Goal: Transaction & Acquisition: Purchase product/service

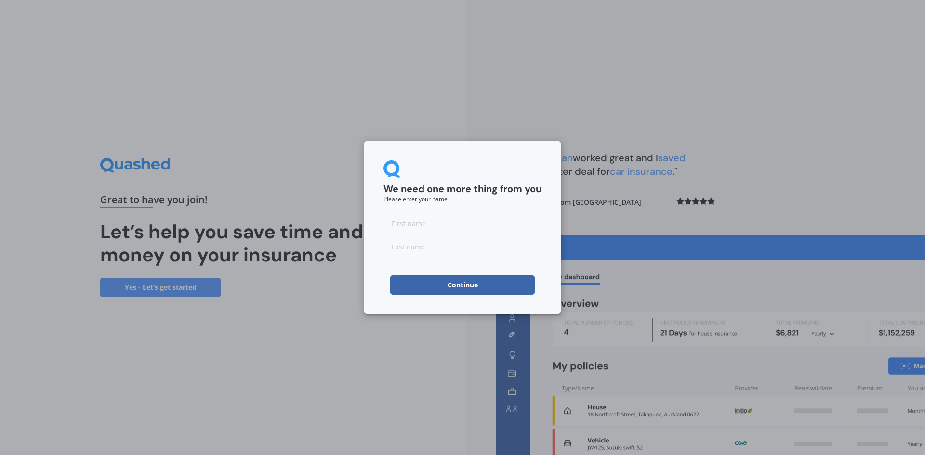
click at [395, 222] on input at bounding box center [463, 223] width 158 height 19
type input "J"
click at [403, 245] on input at bounding box center [463, 246] width 158 height 19
type input "[PERSON_NAME]"
click at [404, 288] on button "Continue" at bounding box center [462, 285] width 145 height 19
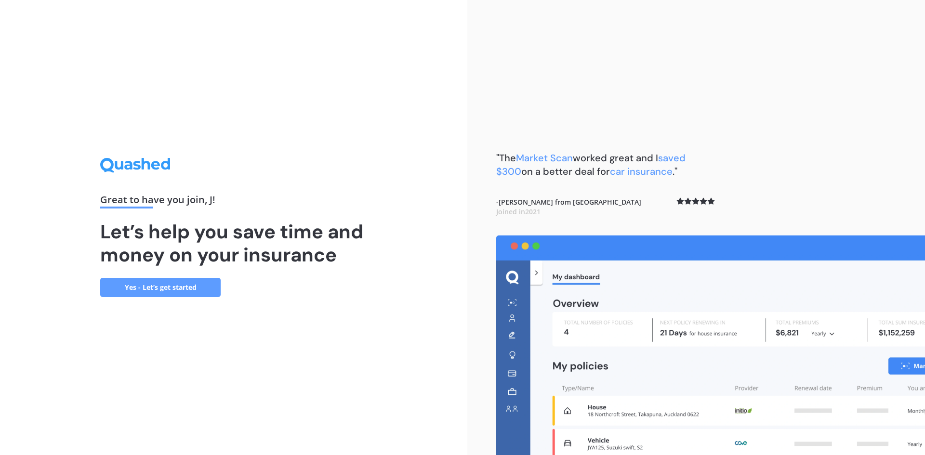
click at [163, 290] on link "Yes - Let’s get started" at bounding box center [160, 287] width 120 height 19
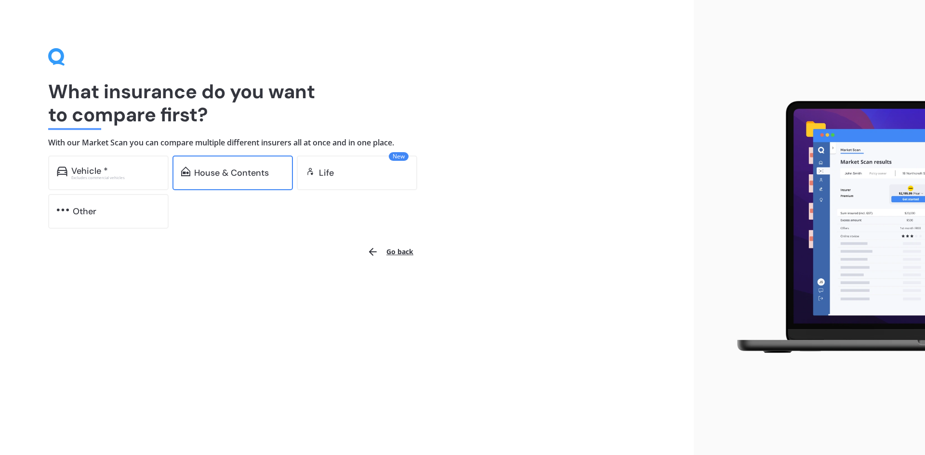
click at [246, 183] on div "House & Contents" at bounding box center [233, 173] width 120 height 35
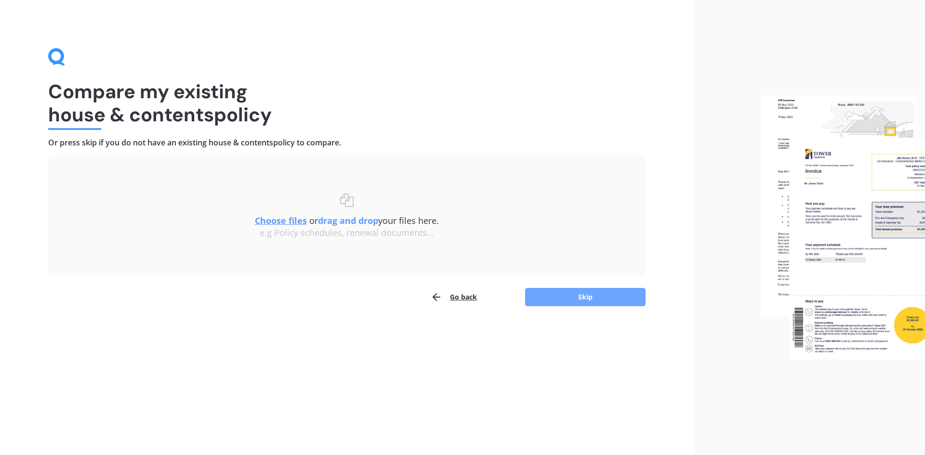
click at [541, 297] on button "Skip" at bounding box center [585, 297] width 120 height 18
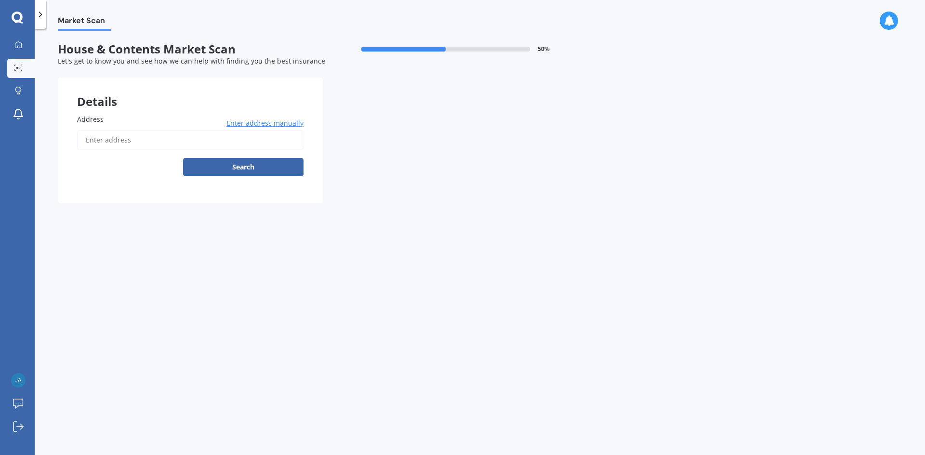
click at [107, 140] on input "Address" at bounding box center [190, 140] width 226 height 20
type input "[STREET_ADDRESS]"
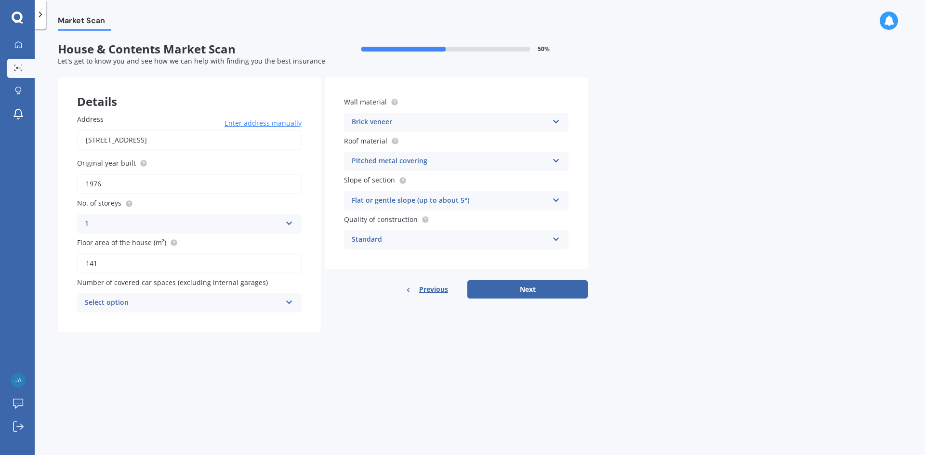
click at [165, 300] on div "Select option" at bounding box center [183, 303] width 197 height 12
click at [90, 337] on div "1" at bounding box center [190, 339] width 224 height 17
click at [495, 291] on button "Next" at bounding box center [527, 289] width 120 height 18
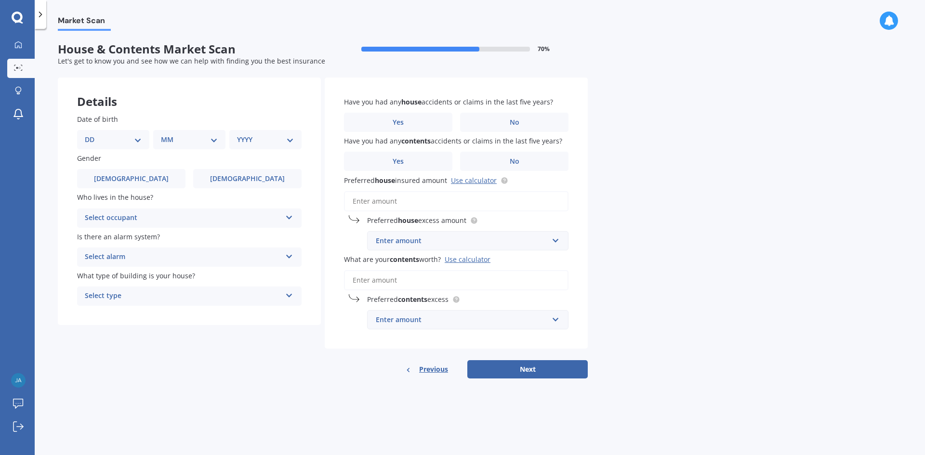
click at [133, 141] on select "DD 01 02 03 04 05 06 07 08 09 10 11 12 13 14 15 16 17 18 19 20 21 22 23 24 25 2…" at bounding box center [113, 139] width 57 height 11
select select "30"
click at [93, 134] on select "DD 01 02 03 04 05 06 07 08 09 10 11 12 13 14 15 16 17 18 19 20 21 22 23 24 25 2…" at bounding box center [113, 139] width 57 height 11
click at [199, 139] on select "MM 01 02 03 04 05 06 07 08 09 10 11 12" at bounding box center [191, 139] width 53 height 11
select select "04"
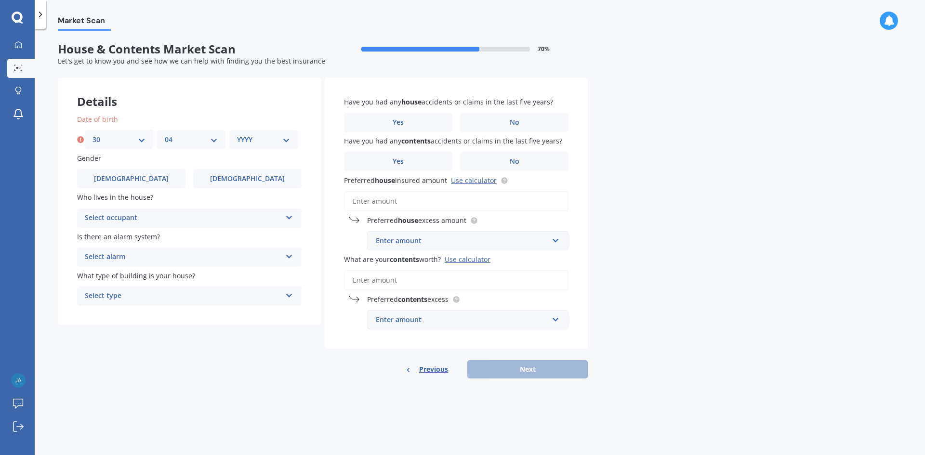
click at [165, 134] on select "MM 01 02 03 04 05 06 07 08 09 10 11 12" at bounding box center [191, 139] width 53 height 11
drag, startPoint x: 290, startPoint y: 139, endPoint x: 284, endPoint y: 139, distance: 5.8
click at [290, 139] on select "YYYY 2009 2008 2007 2006 2005 2004 2003 2002 2001 2000 1999 1998 1997 1996 1995…" at bounding box center [263, 139] width 53 height 11
select select "1979"
click at [237, 134] on select "YYYY 2009 2008 2007 2006 2005 2004 2003 2002 2001 2000 1999 1998 1997 1996 1995…" at bounding box center [263, 139] width 53 height 11
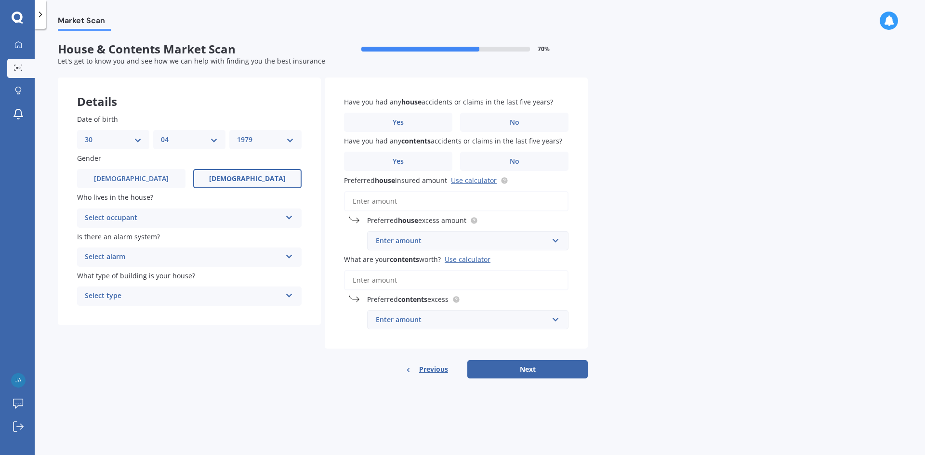
click at [247, 173] on label "[DEMOGRAPHIC_DATA]" at bounding box center [247, 178] width 108 height 19
click at [0, 0] on input "[DEMOGRAPHIC_DATA]" at bounding box center [0, 0] width 0 height 0
click at [166, 216] on div "Select occupant" at bounding box center [183, 219] width 197 height 12
click at [99, 236] on span "Owner" at bounding box center [96, 236] width 22 height 9
click at [150, 254] on div "Select alarm" at bounding box center [183, 258] width 197 height 12
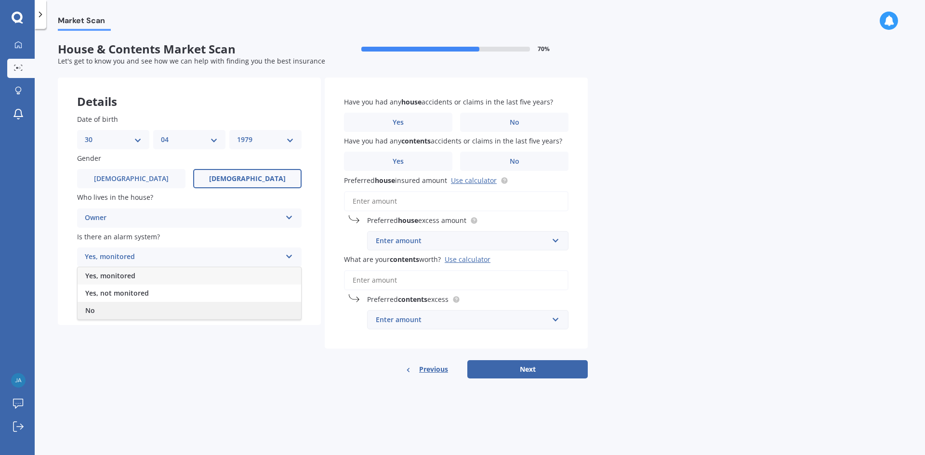
click at [86, 310] on span "No" at bounding box center [90, 310] width 10 height 9
click at [135, 292] on div "Select type" at bounding box center [183, 297] width 197 height 12
click at [99, 315] on span "Freestanding" at bounding box center [106, 314] width 43 height 9
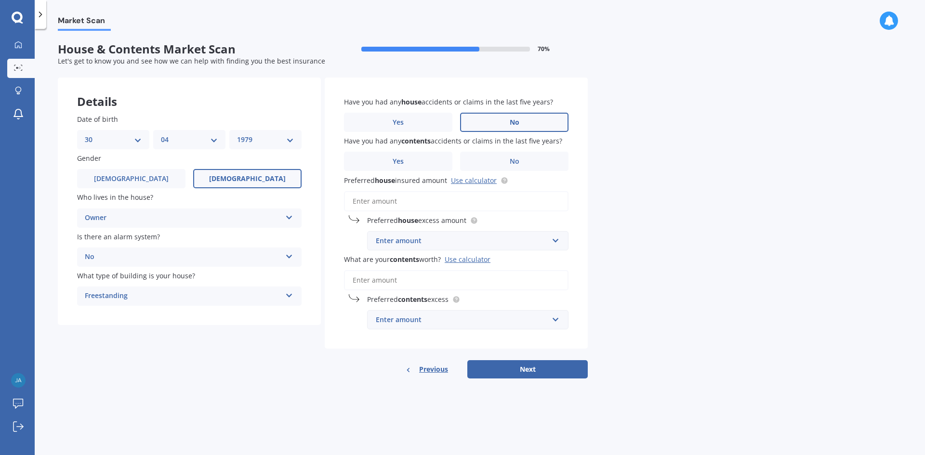
click at [516, 119] on span "No" at bounding box center [515, 123] width 10 height 8
click at [0, 0] on input "No" at bounding box center [0, 0] width 0 height 0
click at [507, 157] on label "No" at bounding box center [514, 161] width 108 height 19
click at [0, 0] on input "No" at bounding box center [0, 0] width 0 height 0
click at [399, 200] on input "Preferred house insured amount Use calculator" at bounding box center [456, 201] width 225 height 20
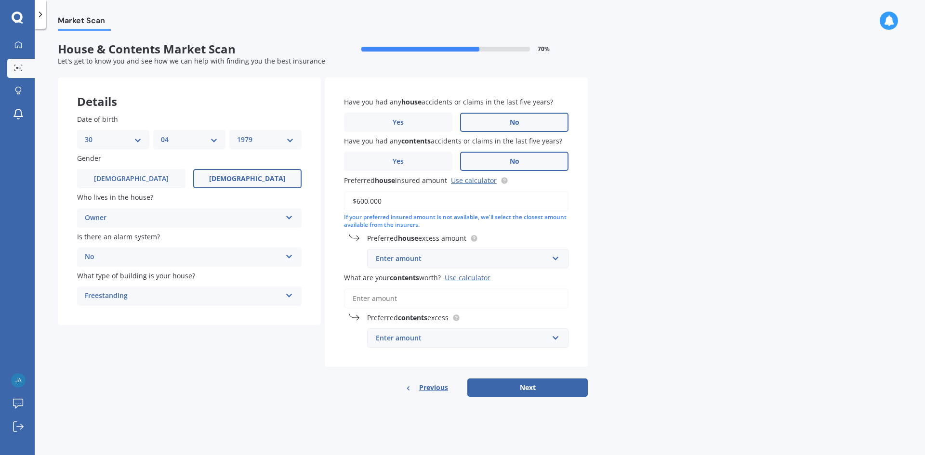
type input "$600,000"
click at [452, 257] on div "Enter amount" at bounding box center [462, 258] width 173 height 11
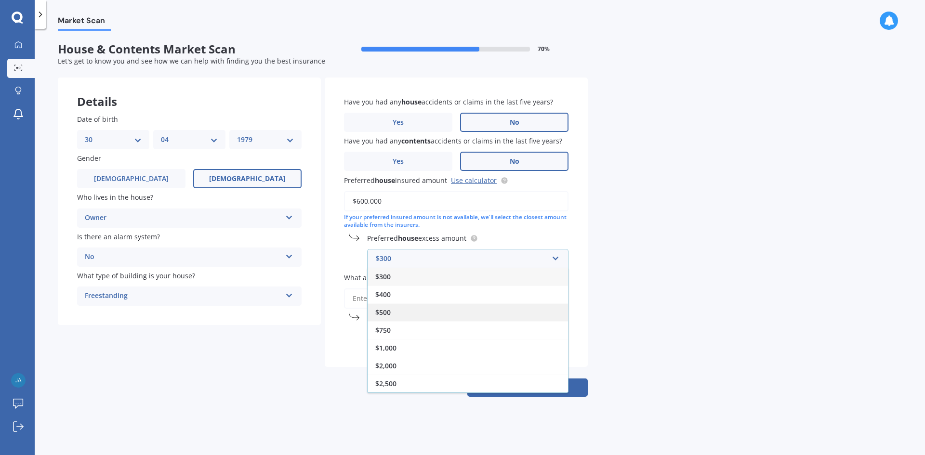
click at [388, 309] on span "$500" at bounding box center [382, 312] width 15 height 9
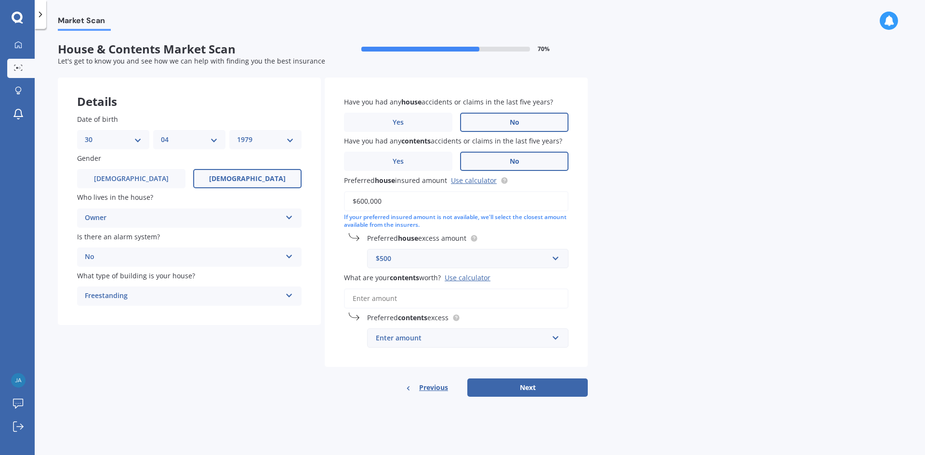
click at [466, 279] on div "Use calculator" at bounding box center [468, 277] width 46 height 9
click at [466, 289] on input "What are your contents worth? Use calculator" at bounding box center [456, 299] width 225 height 20
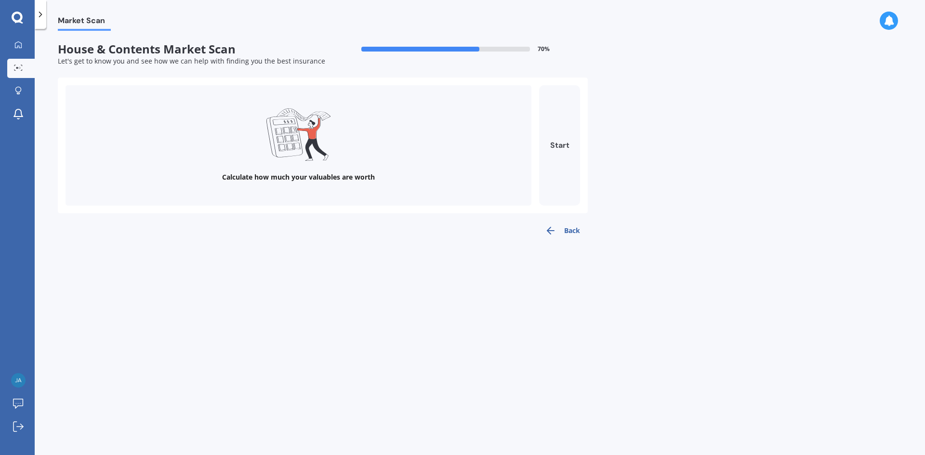
click at [569, 159] on button "Start" at bounding box center [559, 145] width 41 height 120
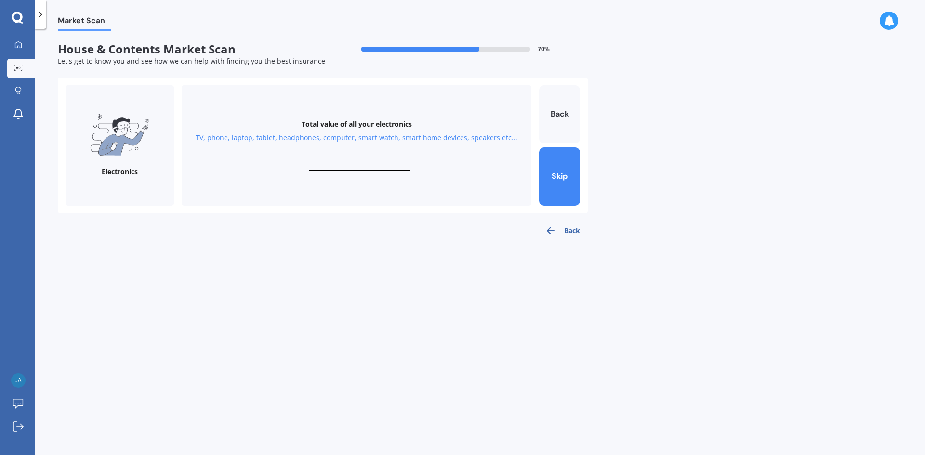
click at [361, 166] on input "text" at bounding box center [360, 166] width 102 height 9
type input "$14"
click at [563, 177] on button "Next" at bounding box center [559, 176] width 41 height 58
click at [345, 167] on input "text" at bounding box center [360, 166] width 102 height 9
drag, startPoint x: 357, startPoint y: 168, endPoint x: 346, endPoint y: 167, distance: 11.1
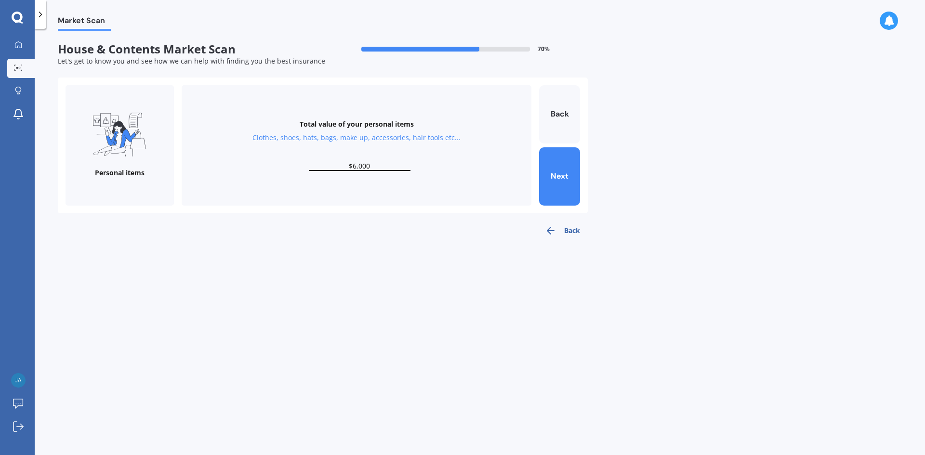
click at [345, 166] on input "$6,000" at bounding box center [360, 166] width 102 height 9
click at [359, 166] on input "$06,000" at bounding box center [360, 166] width 102 height 9
type input "$30,000"
click at [574, 171] on button "Next" at bounding box center [559, 176] width 41 height 58
click at [354, 167] on input "text" at bounding box center [360, 166] width 102 height 9
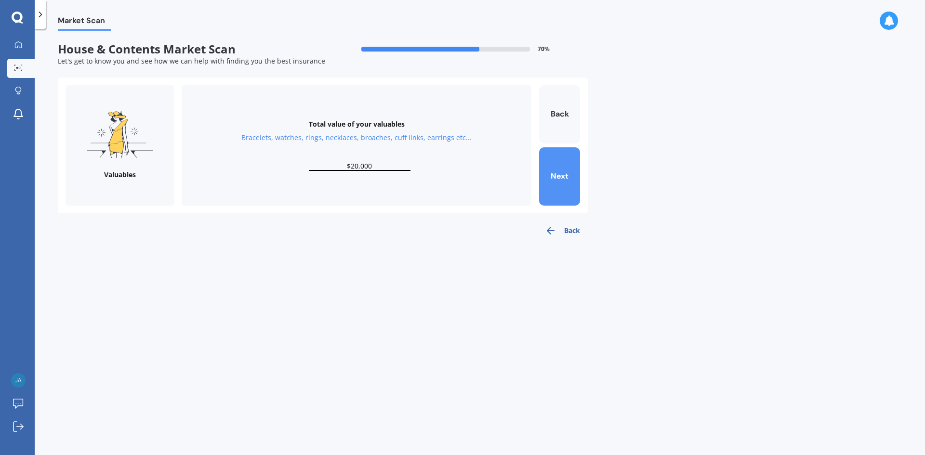
type input "$20,000"
click at [560, 180] on button "Next" at bounding box center [559, 176] width 41 height 58
click at [341, 163] on input "text" at bounding box center [360, 166] width 102 height 9
type input "$10,000"
click at [552, 176] on button "Next" at bounding box center [559, 176] width 41 height 58
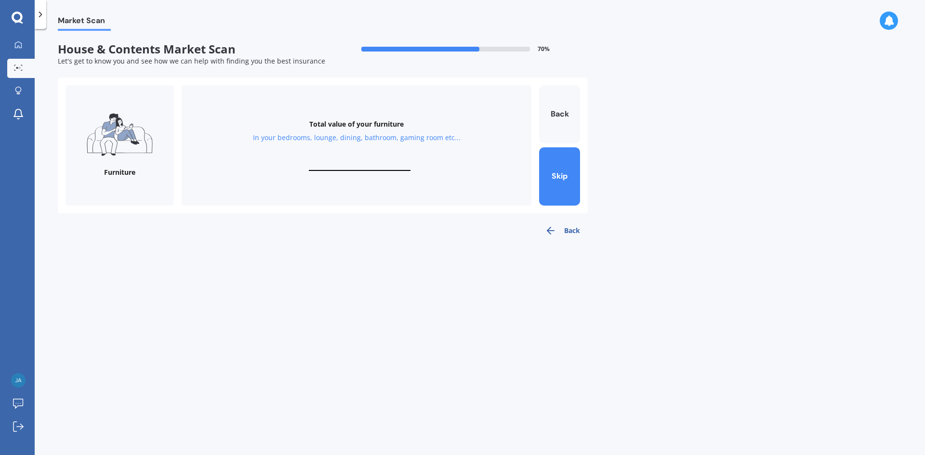
click at [338, 167] on input "text" at bounding box center [360, 166] width 102 height 9
type input "$40,000"
click at [560, 182] on button "Next" at bounding box center [559, 176] width 41 height 58
click at [359, 163] on input "text" at bounding box center [360, 166] width 102 height 9
type input "$10,000"
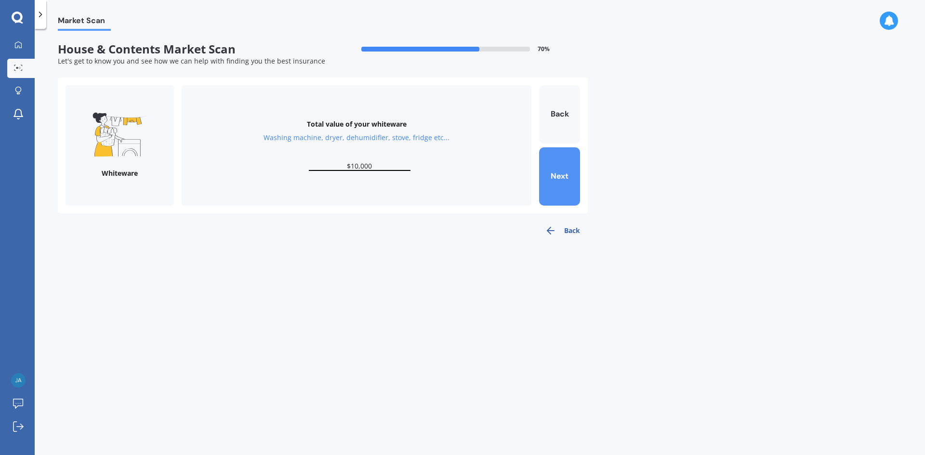
click at [542, 181] on button "Next" at bounding box center [559, 176] width 41 height 58
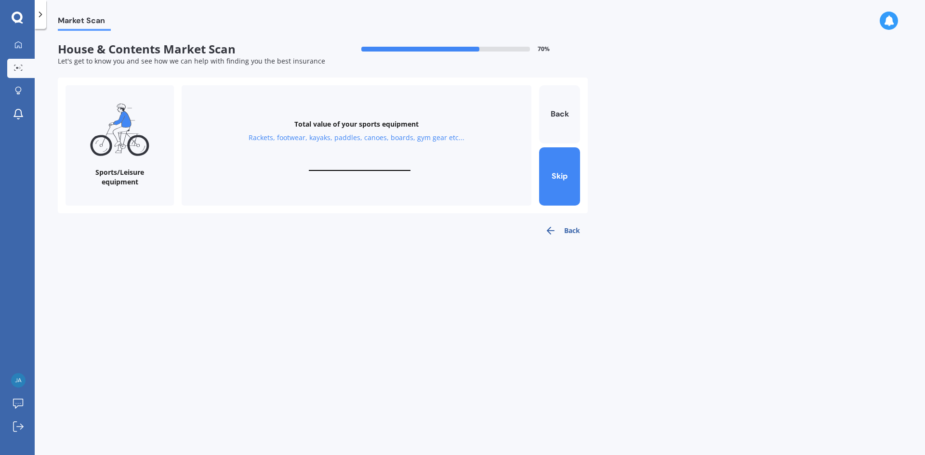
click at [374, 165] on input "text" at bounding box center [360, 166] width 102 height 9
type input "$5,000"
click at [549, 183] on button "Next" at bounding box center [559, 176] width 41 height 58
click at [346, 160] on div "Have any custom or super valuable items? Extra jewellery, DJ equipment, collect…" at bounding box center [357, 145] width 350 height 120
click at [341, 170] on input "text" at bounding box center [360, 166] width 102 height 9
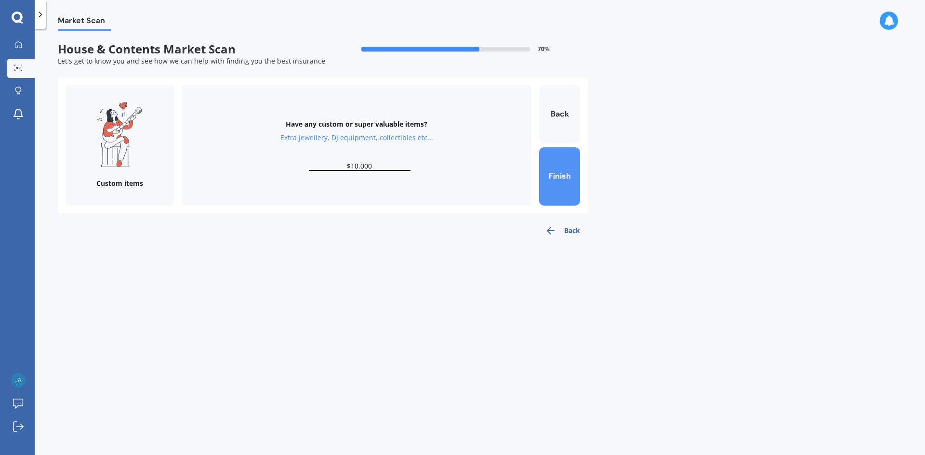
type input "$10,000"
click at [555, 173] on button "Finish" at bounding box center [559, 176] width 41 height 58
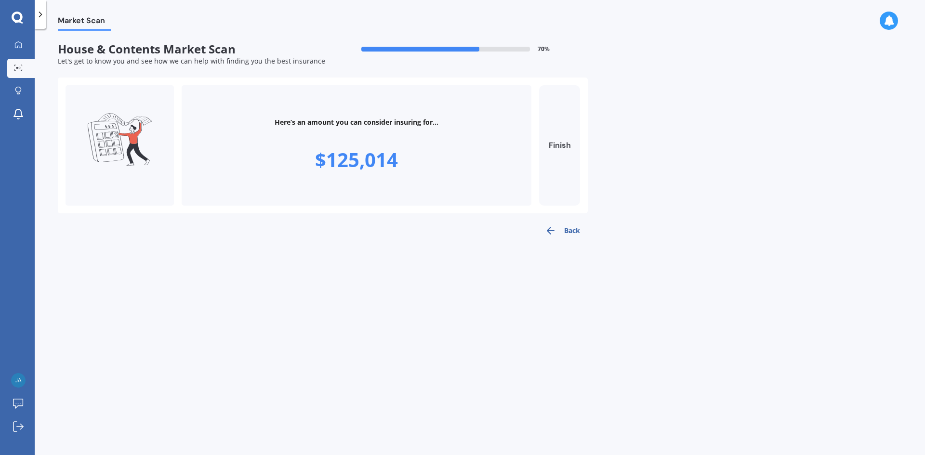
click at [556, 146] on button "Finish" at bounding box center [559, 145] width 41 height 120
type input "$125,014"
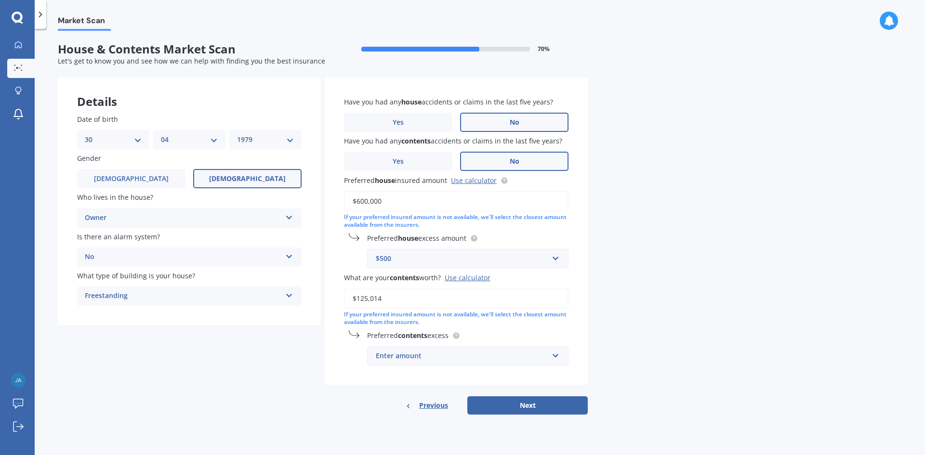
click at [404, 358] on div "Enter amount" at bounding box center [462, 356] width 173 height 11
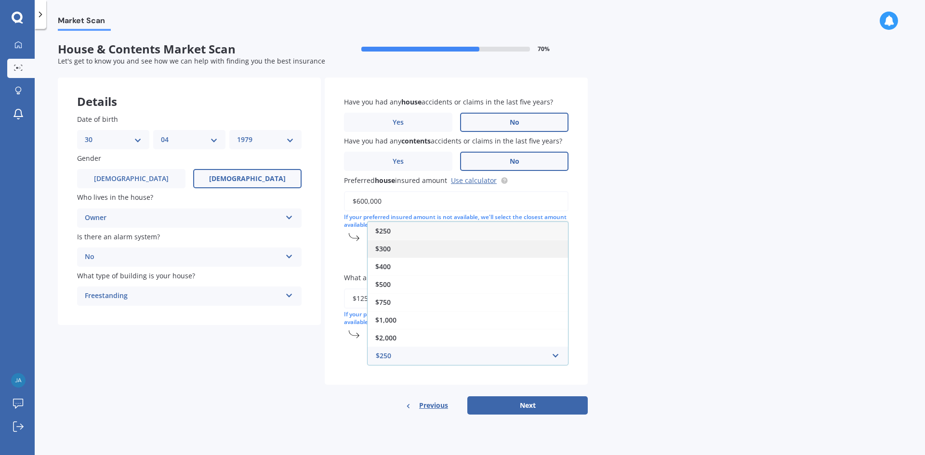
click at [379, 249] on span "$300" at bounding box center [382, 248] width 15 height 9
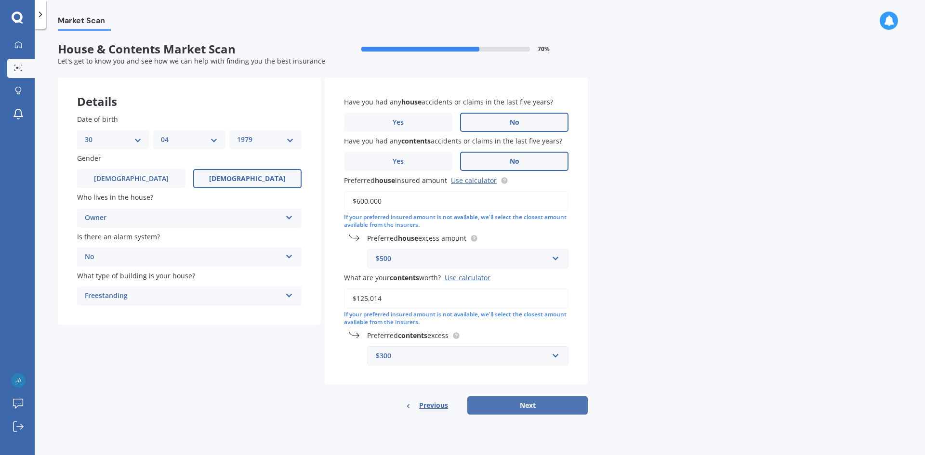
click at [480, 405] on button "Next" at bounding box center [527, 406] width 120 height 18
select select "30"
select select "04"
select select "1979"
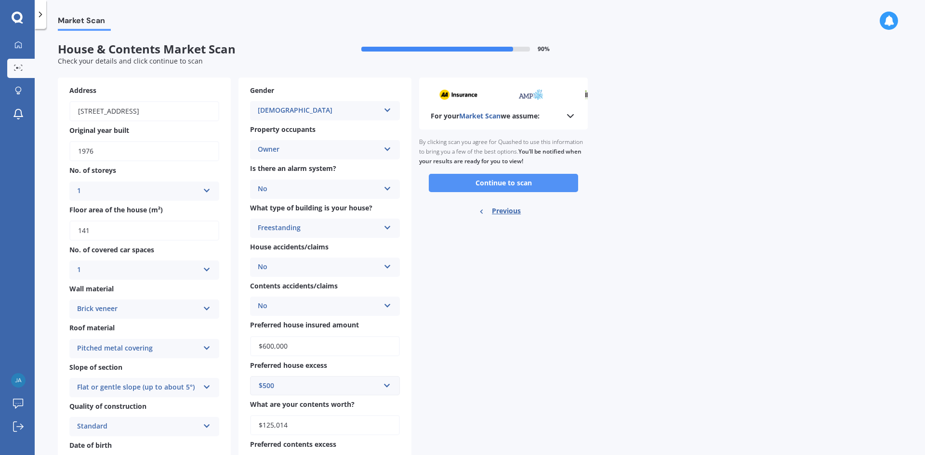
click at [483, 186] on button "Continue to scan" at bounding box center [503, 183] width 149 height 18
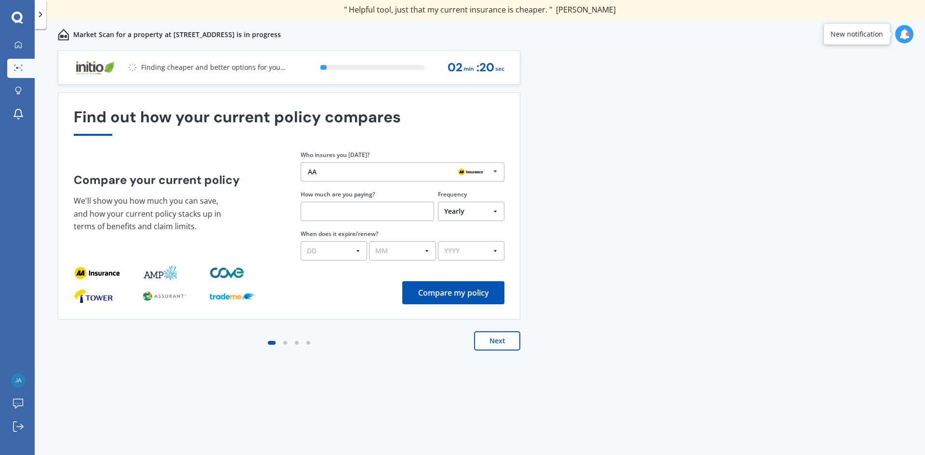
click at [496, 171] on icon at bounding box center [495, 172] width 14 height 18
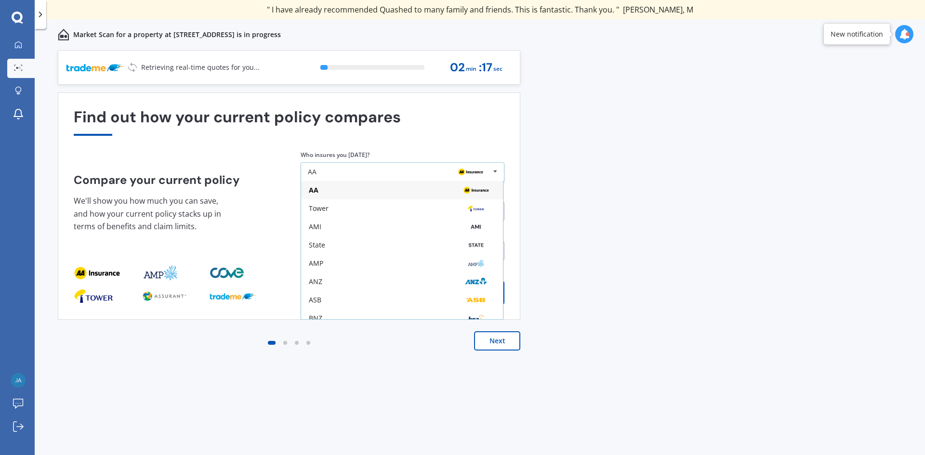
click at [471, 173] on img at bounding box center [470, 172] width 31 height 12
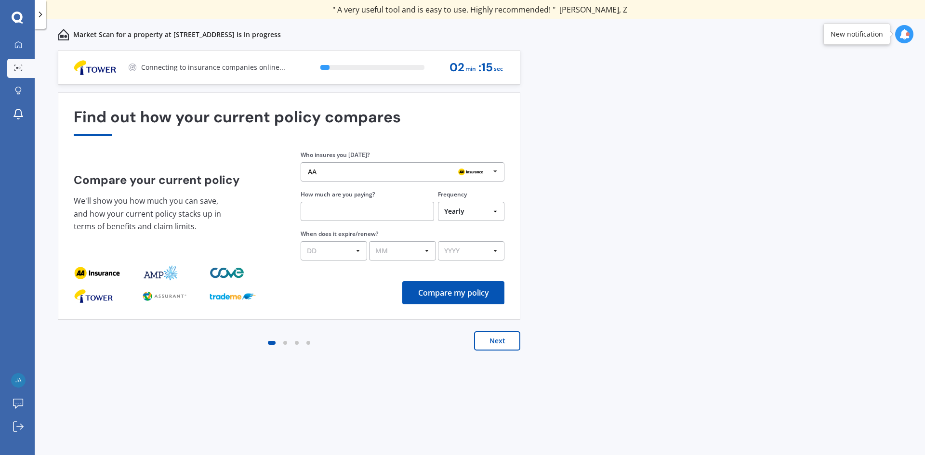
click at [410, 214] on input "text" at bounding box center [367, 211] width 133 height 19
type input "$40.00"
click at [476, 215] on select "Yearly Six-Monthly Quarterly Monthly Fortnightly Weekly One-Off" at bounding box center [471, 211] width 66 height 19
click at [438, 202] on select "Yearly Six-Monthly Quarterly Monthly Fortnightly Weekly One-Off" at bounding box center [471, 211] width 66 height 19
click at [478, 210] on select "Yearly Six-Monthly Quarterly Monthly Fortnightly Weekly One-Off" at bounding box center [471, 211] width 66 height 19
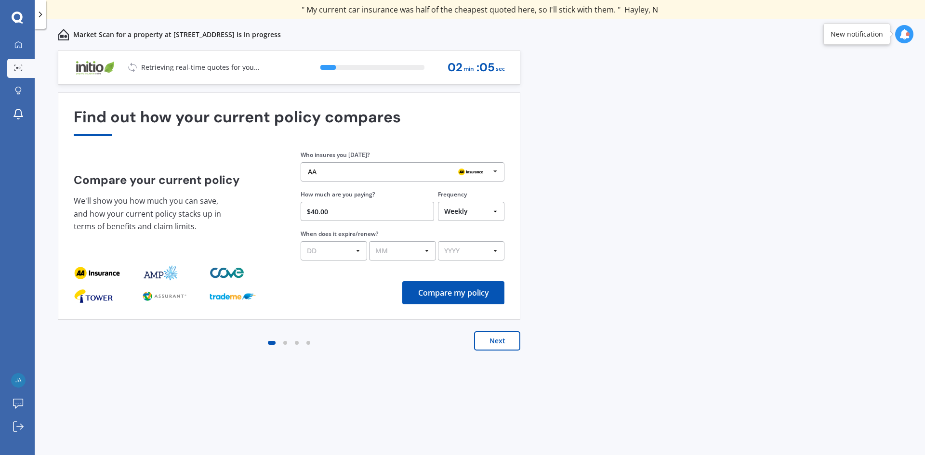
select select "Fortnightly"
click at [438, 202] on select "Yearly Six-Monthly Quarterly Monthly Fortnightly Weekly One-Off" at bounding box center [471, 211] width 66 height 19
click at [447, 292] on button "Compare my policy" at bounding box center [453, 292] width 102 height 23
click at [354, 250] on select "DD 01 02 03 04 05 06 07 08 09 10 11 12 13 14 15 16 17 18 19 20 21 22 23 24 25 2…" at bounding box center [334, 250] width 66 height 19
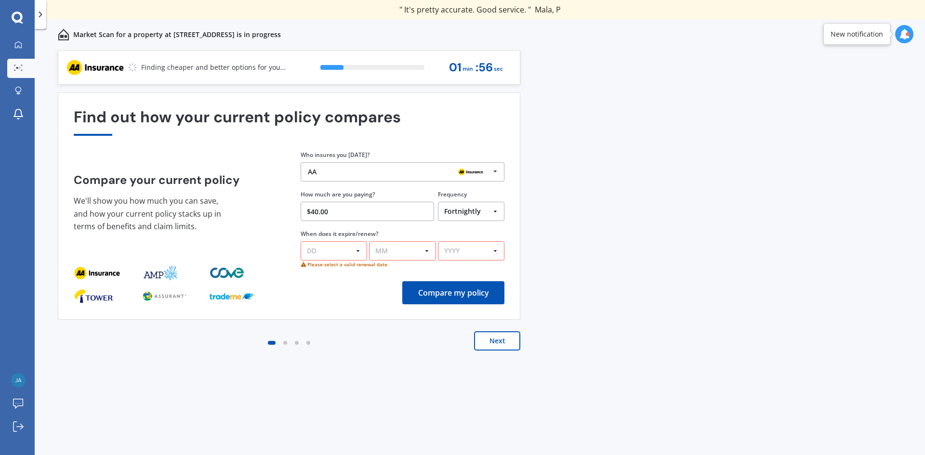
select select "28"
click at [301, 241] on select "DD 01 02 03 04 05 06 07 08 09 10 11 12 13 14 15 16 17 18 19 20 21 22 23 24 25 2…" at bounding box center [334, 250] width 66 height 19
click at [385, 253] on select "MM 01 02 03 04 05 06 07 08 09 10 11 12" at bounding box center [402, 250] width 66 height 19
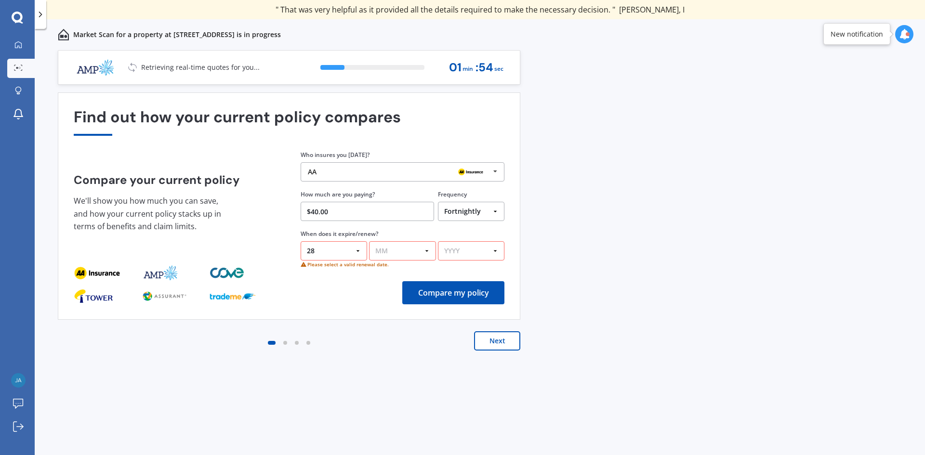
select select "09"
click at [369, 241] on select "MM 01 02 03 04 05 06 07 08 09 10 11 12" at bounding box center [402, 250] width 66 height 19
click at [476, 249] on select "YYYY 2026 2025 2024" at bounding box center [471, 250] width 66 height 19
select select "2026"
click at [438, 241] on select "YYYY 2026 2025 2024" at bounding box center [471, 250] width 66 height 19
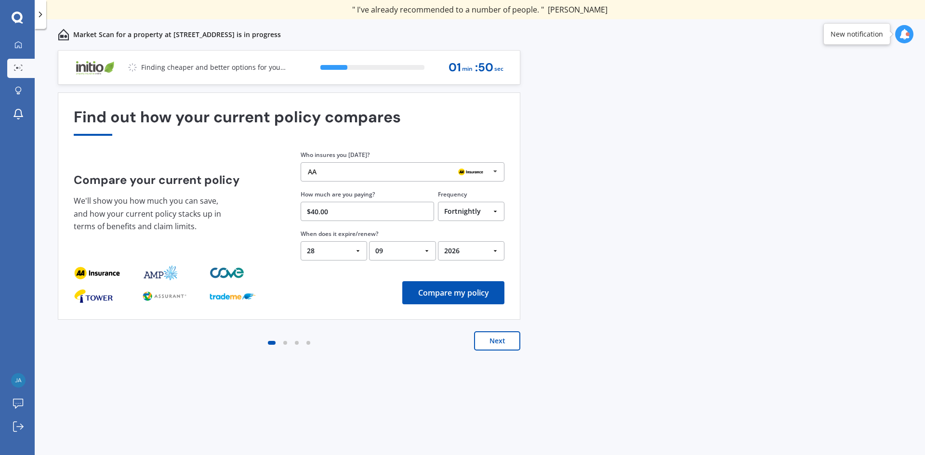
click at [500, 340] on button "Next" at bounding box center [497, 341] width 46 height 19
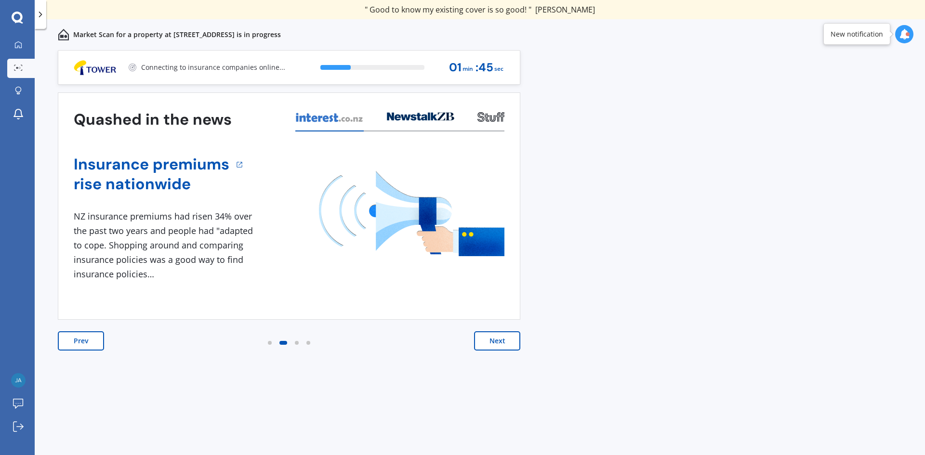
click at [498, 339] on button "Next" at bounding box center [497, 341] width 46 height 19
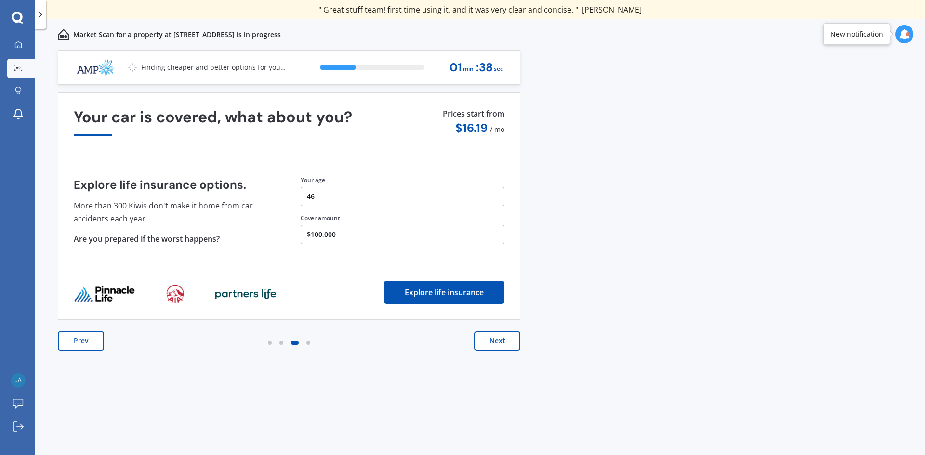
click at [498, 343] on button "Next" at bounding box center [497, 341] width 46 height 19
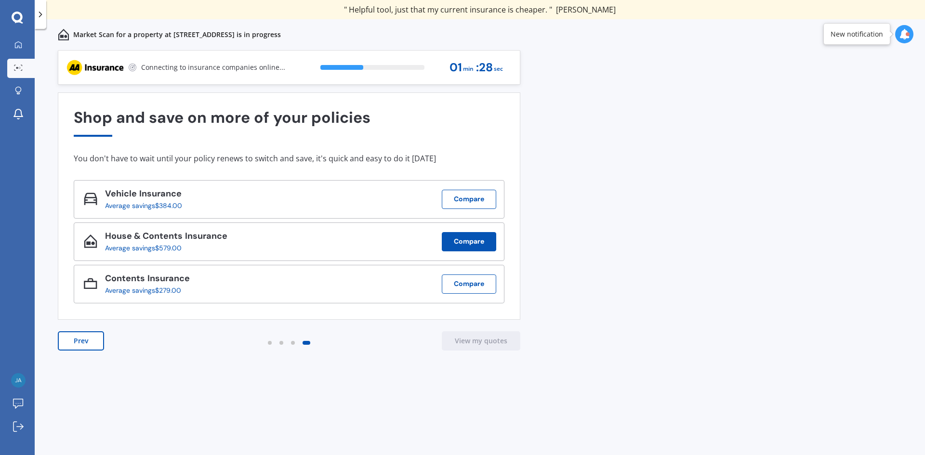
click at [475, 239] on button "Compare" at bounding box center [469, 241] width 54 height 19
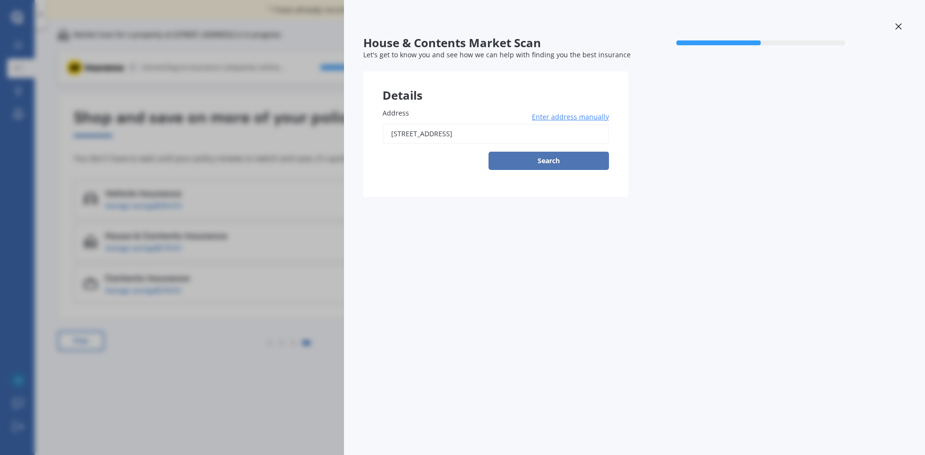
click at [524, 158] on button "Search" at bounding box center [549, 161] width 120 height 18
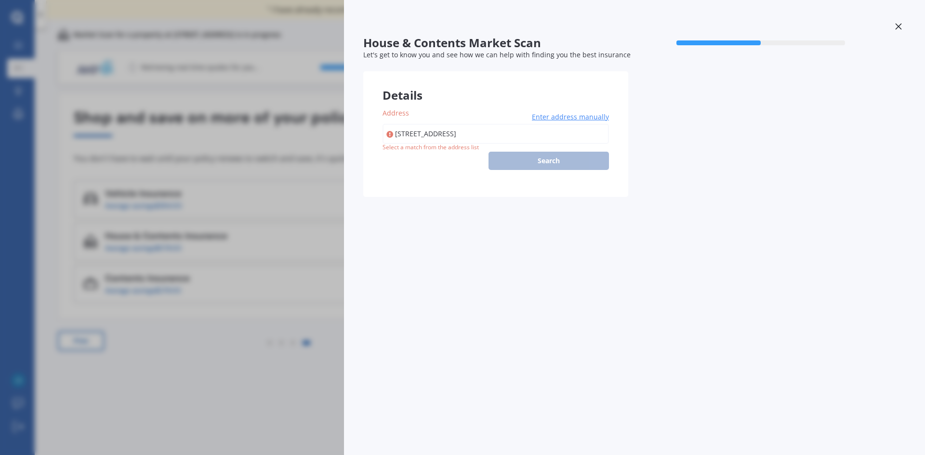
type input "[STREET_ADDRESS]"
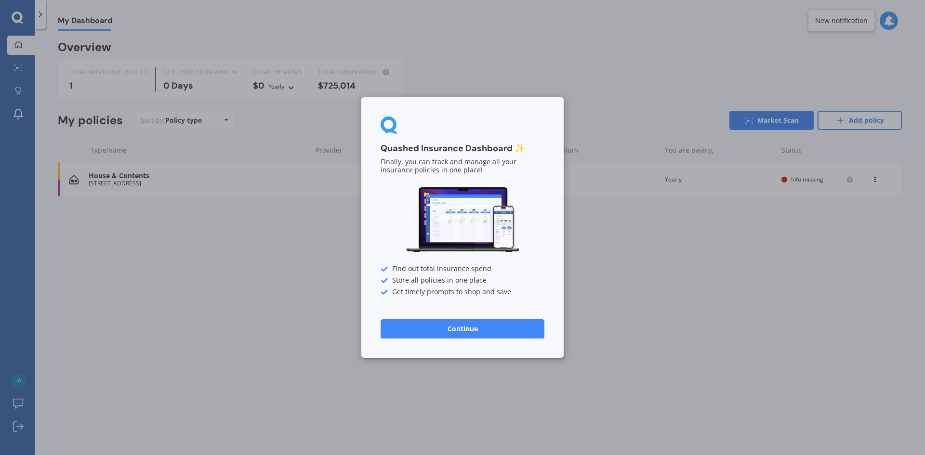
click at [204, 290] on div "Quashed Insurance Dashboard ✨ Finally, you can track and manage all your insura…" at bounding box center [462, 227] width 925 height 455
drag, startPoint x: 633, startPoint y: 279, endPoint x: 625, endPoint y: 277, distance: 8.5
click at [631, 278] on div "Quashed Insurance Dashboard ✨ Finally, you can track and manage all your insura…" at bounding box center [462, 227] width 925 height 455
click at [471, 334] on button "Continue" at bounding box center [463, 328] width 164 height 19
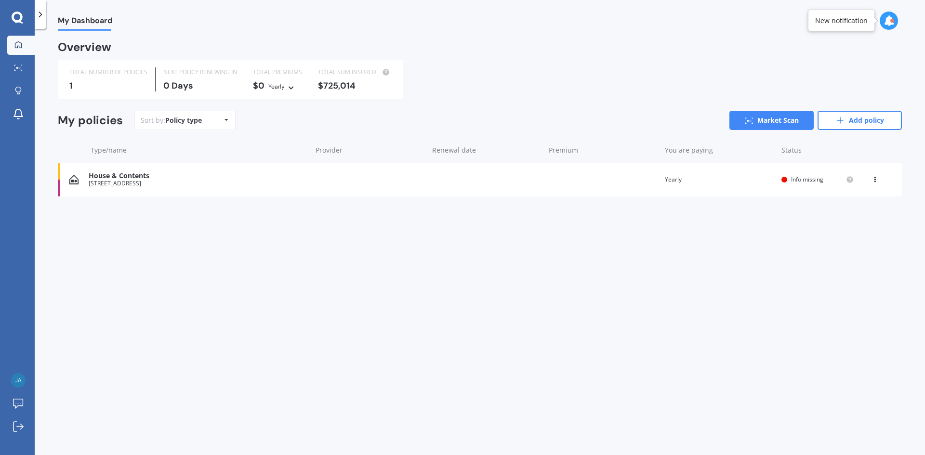
click at [227, 117] on div "Policy type Alphabetical Date added Renewing next" at bounding box center [226, 120] width 15 height 17
click at [266, 128] on div "Sort by: Policy type Policy type Alphabetical Date added Renewing next Market S…" at bounding box center [518, 120] width 768 height 19
click at [114, 187] on div "House & Contents [STREET_ADDRESS] date Premium You are paying Yearly Status Inf…" at bounding box center [480, 180] width 844 height 34
